Goal: Information Seeking & Learning: Learn about a topic

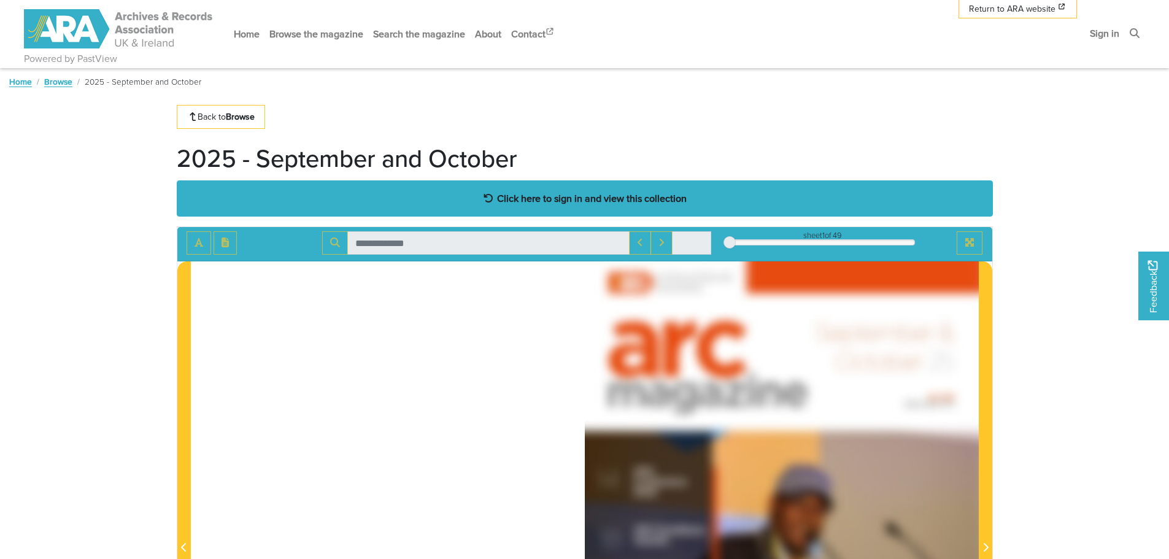
click at [557, 193] on strong "Click here to sign in and view this collection" at bounding box center [592, 197] width 190 height 13
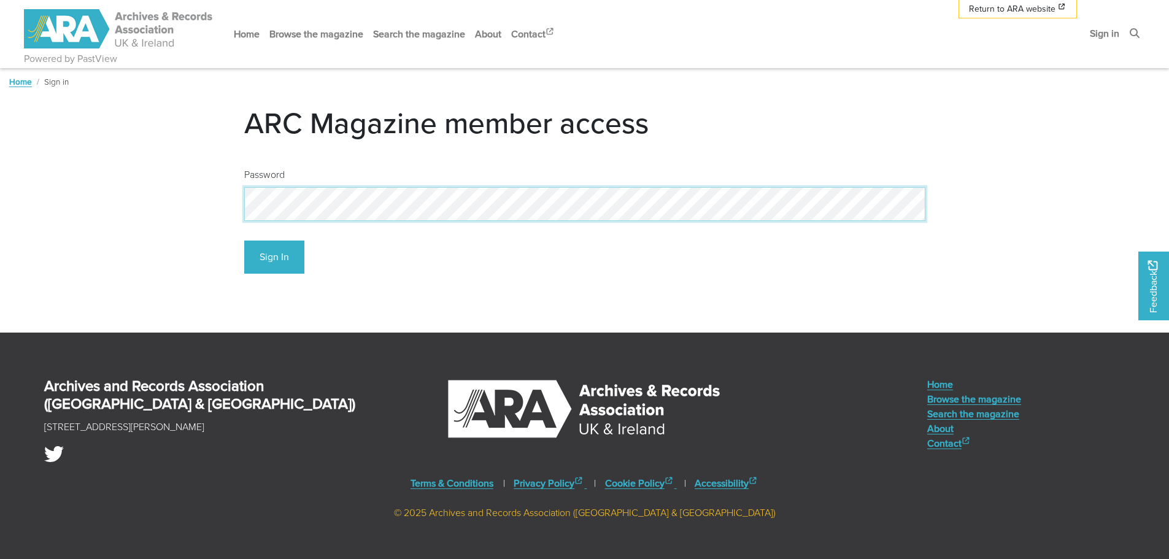
click at [244, 240] on button "Sign In" at bounding box center [274, 257] width 60 height 34
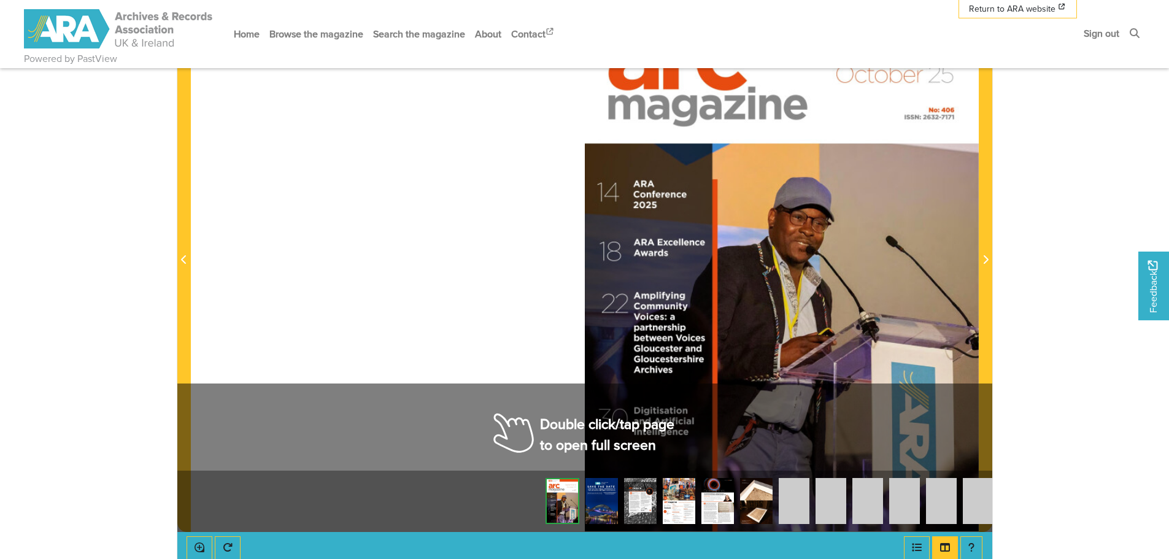
scroll to position [307, 0]
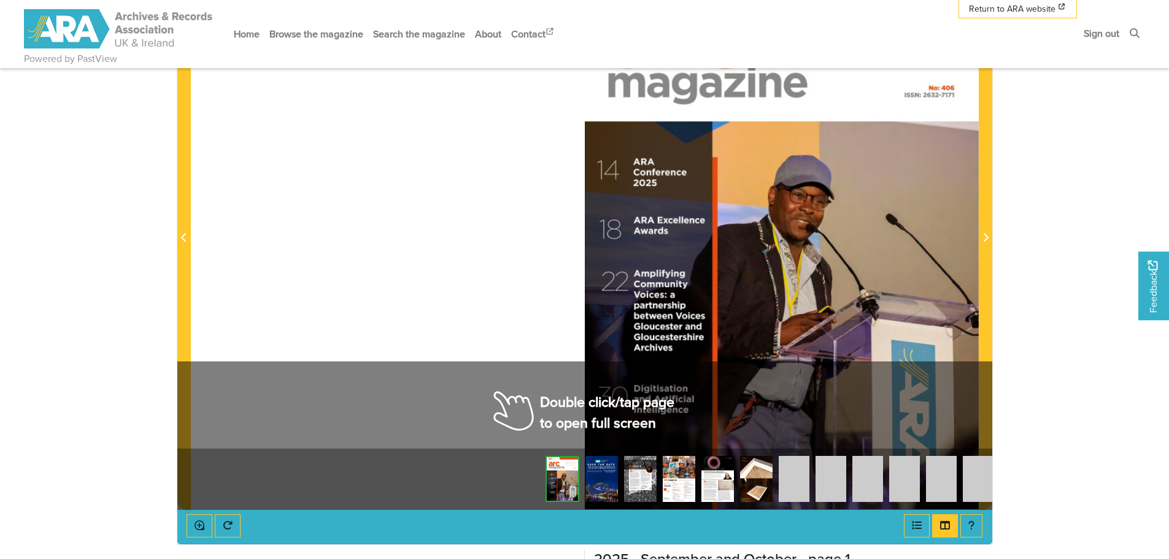
click at [598, 479] on img at bounding box center [601, 479] width 33 height 46
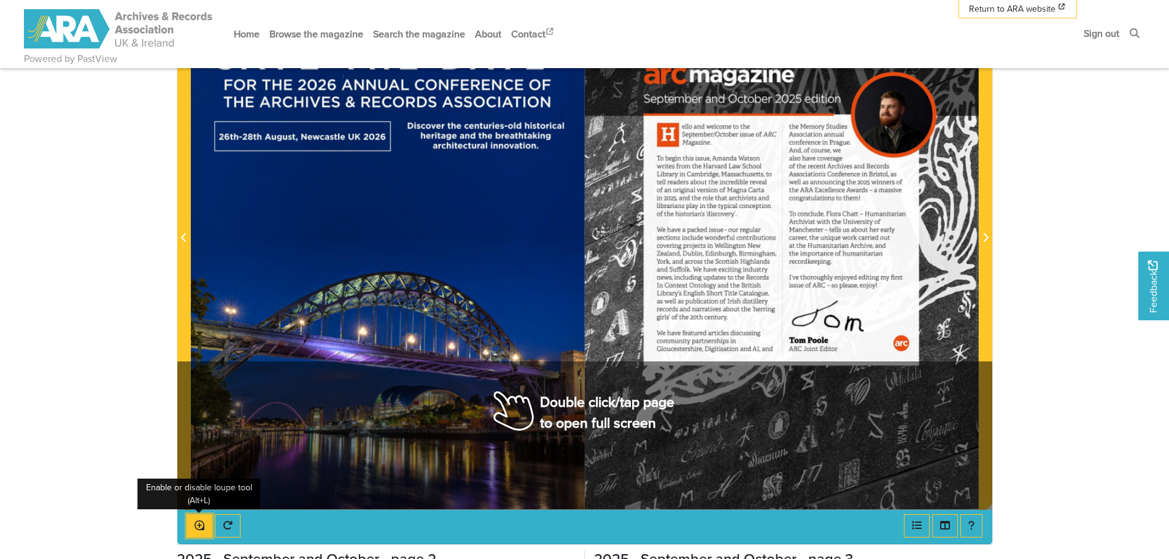
click at [195, 526] on icon "Enable or disable loupe tool (Alt+L)" at bounding box center [199, 525] width 10 height 10
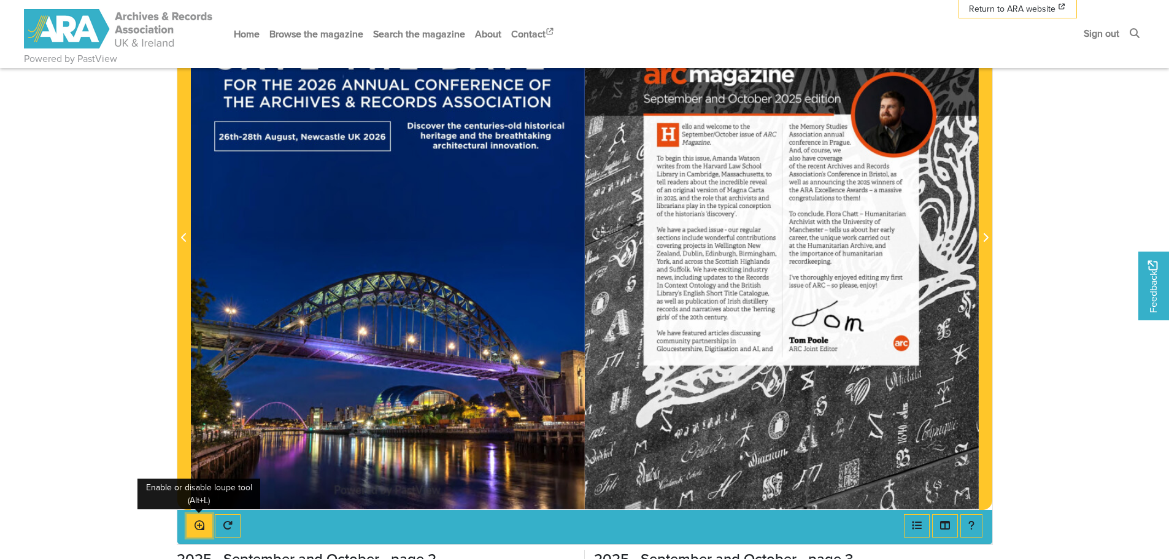
click at [195, 526] on icon "Enable or disable loupe tool (Alt+L)" at bounding box center [199, 525] width 10 height 10
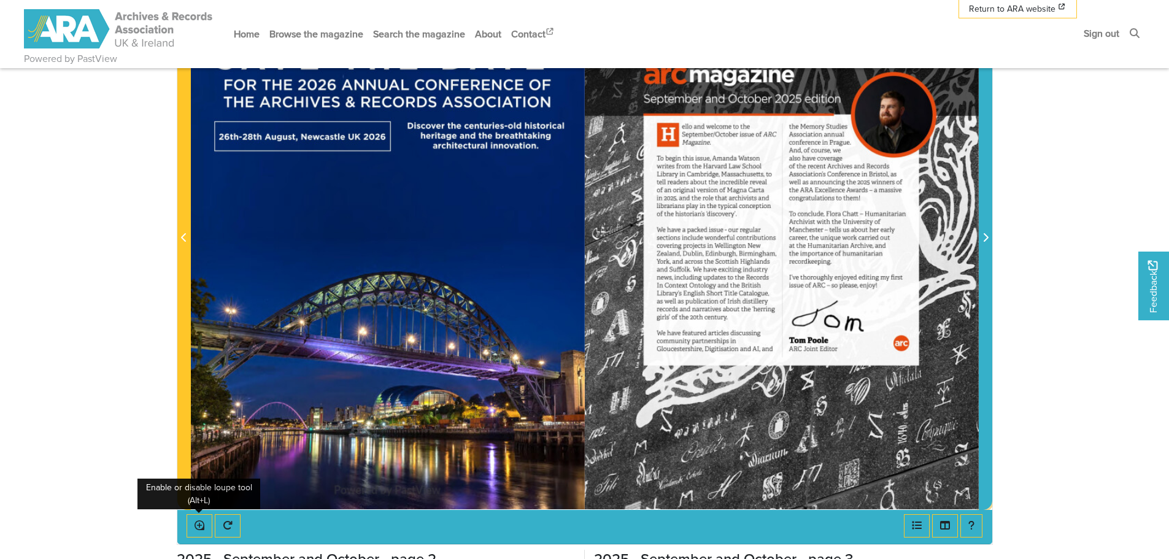
click at [985, 238] on icon "Next Page" at bounding box center [985, 238] width 6 height 10
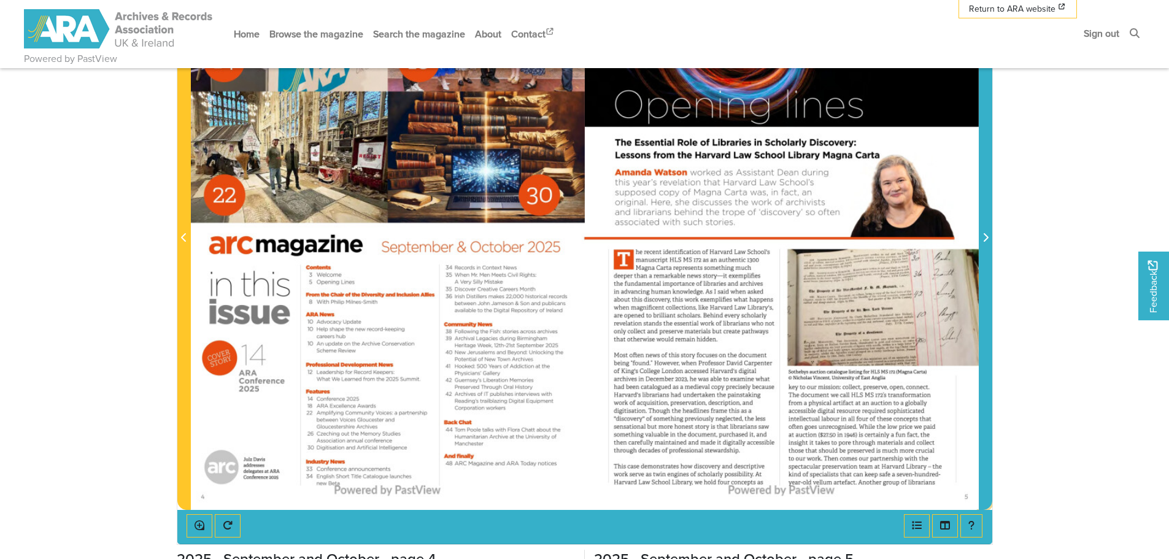
click at [985, 238] on icon "Next Page" at bounding box center [985, 238] width 6 height 10
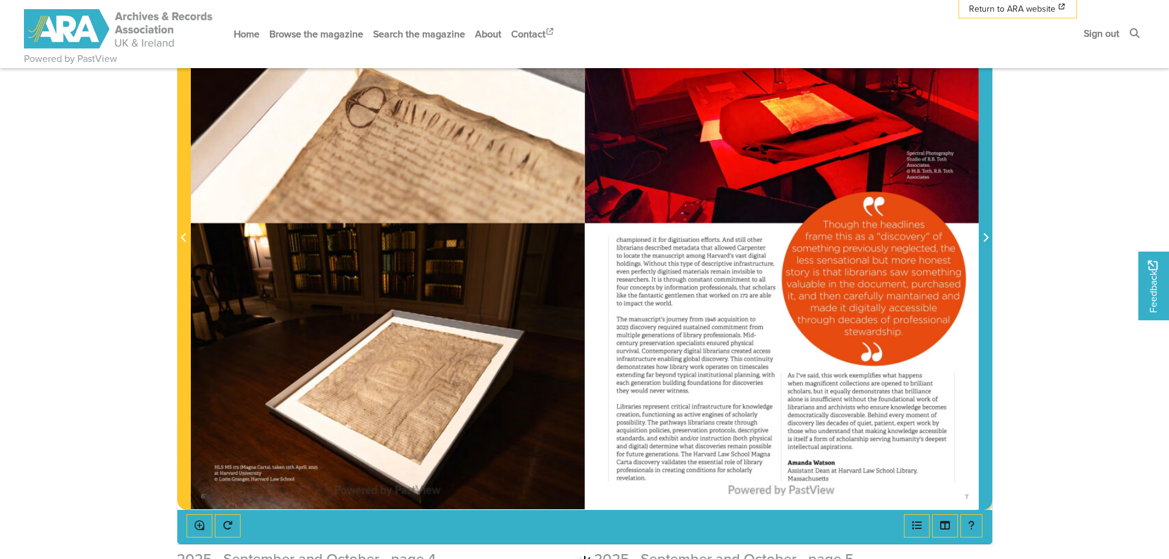
click at [985, 238] on icon "Next Page" at bounding box center [985, 238] width 6 height 10
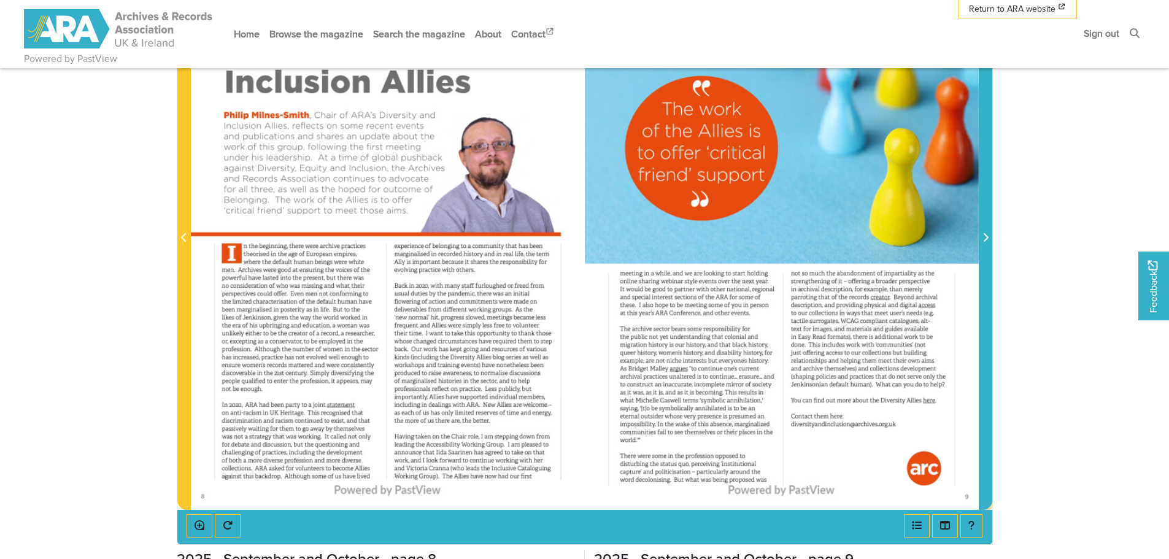
click at [985, 238] on icon "Next Page" at bounding box center [985, 238] width 6 height 10
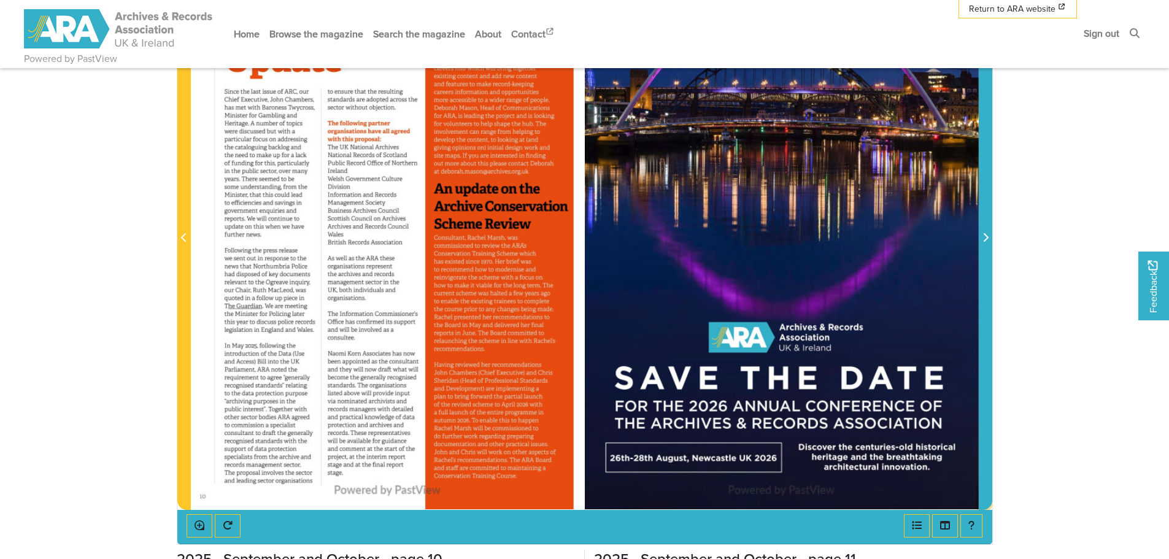
click at [985, 238] on icon "Next Page" at bounding box center [985, 238] width 6 height 10
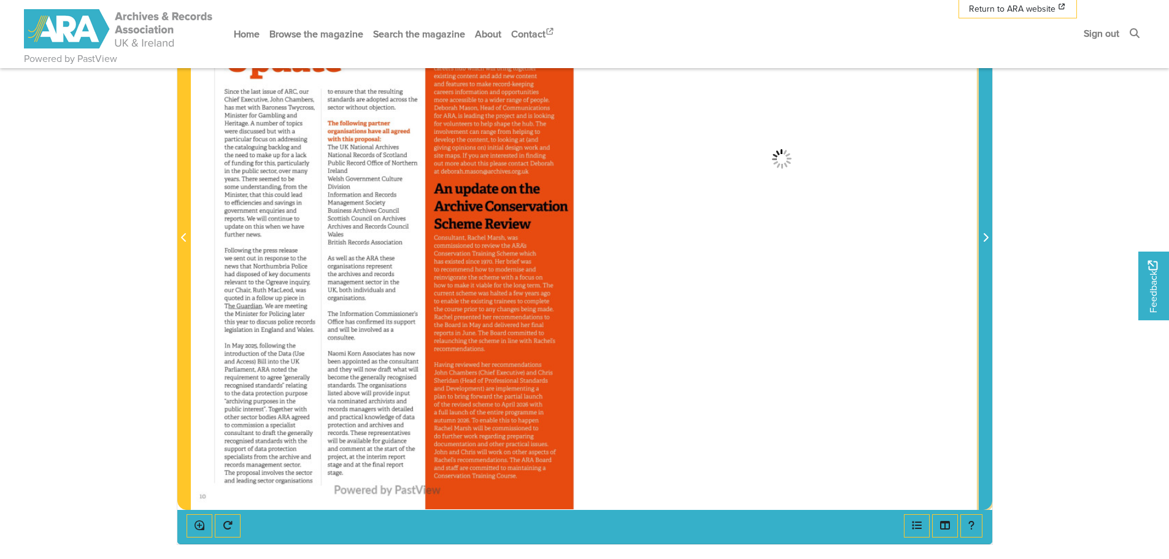
click at [985, 238] on icon "Next Page" at bounding box center [985, 238] width 6 height 10
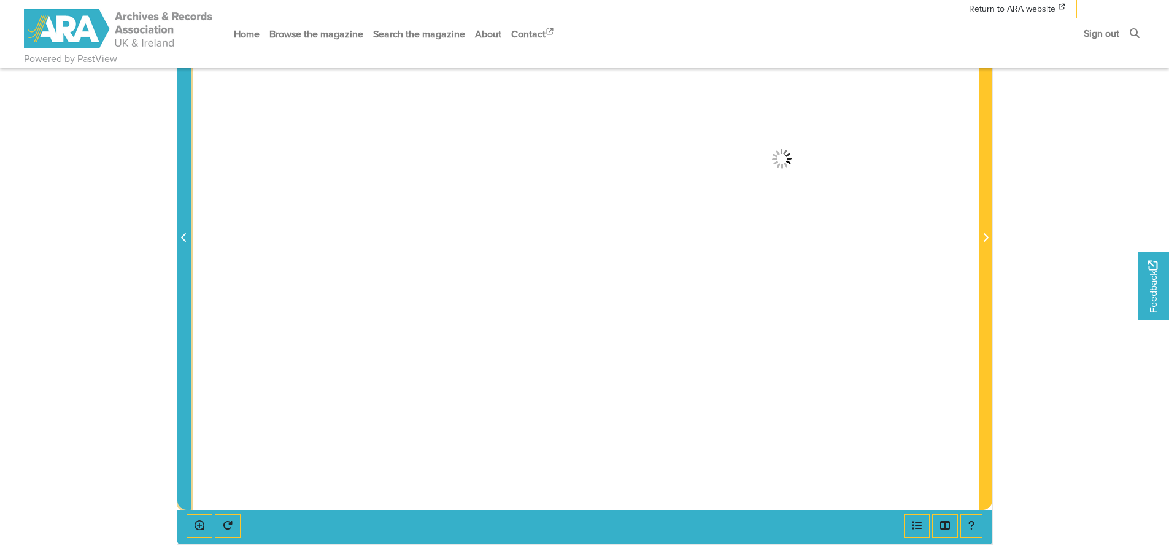
click at [183, 237] on icon "Previous Page" at bounding box center [183, 237] width 5 height 9
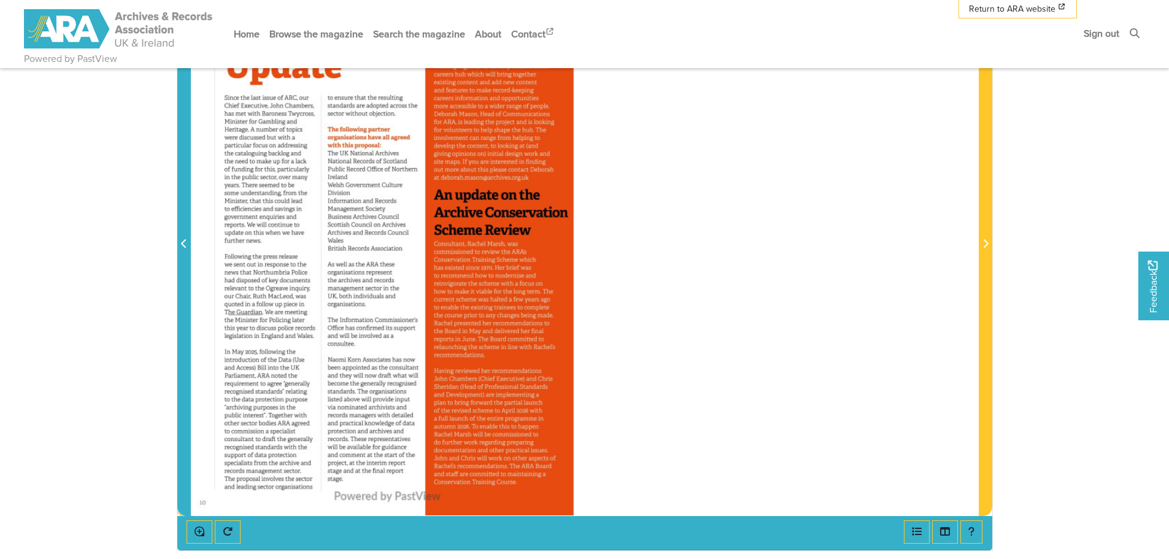
scroll to position [307, 0]
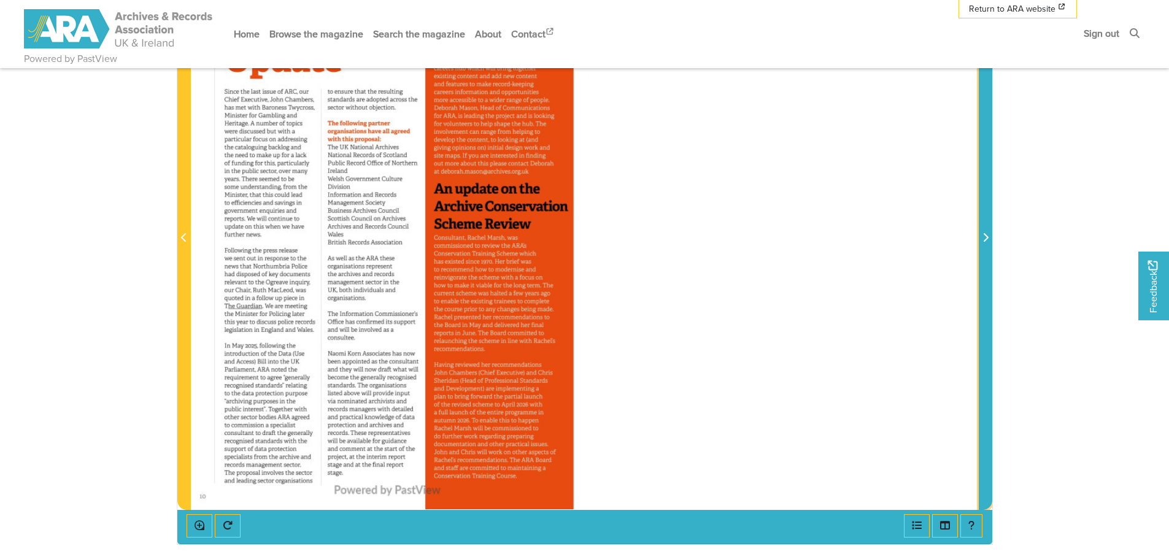
click at [985, 236] on icon "Next Page" at bounding box center [985, 237] width 5 height 9
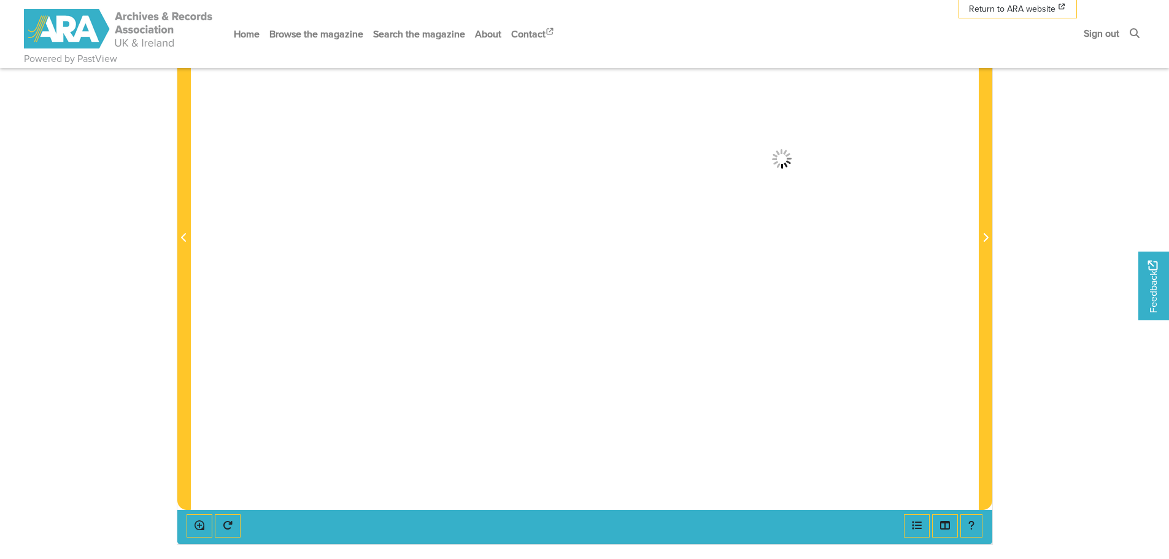
click at [132, 142] on body "Powered by PastView Menu" at bounding box center [584, 304] width 1169 height 1223
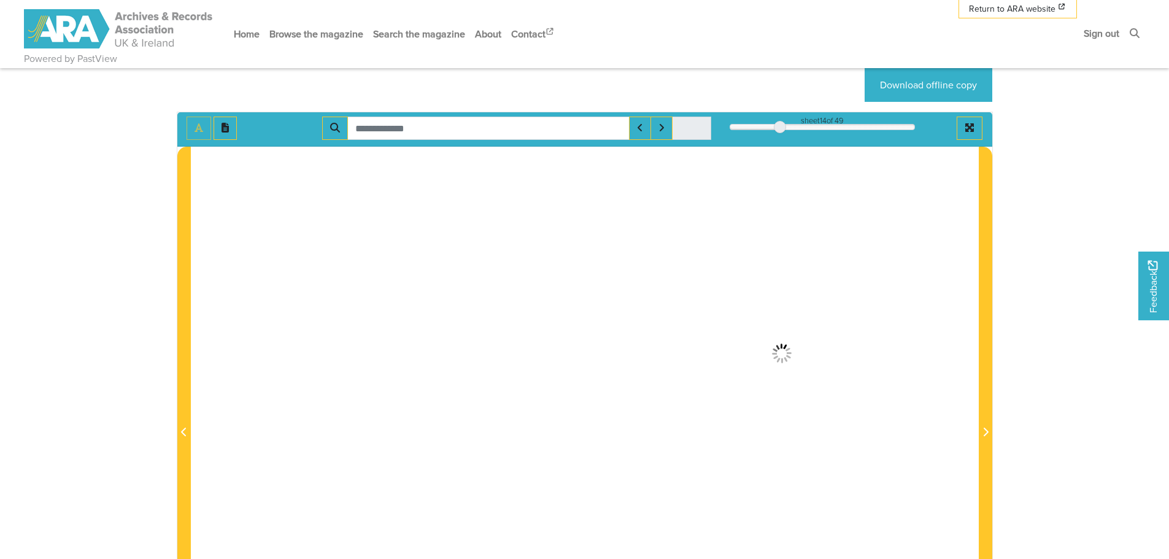
scroll to position [110, 0]
